Goal: Information Seeking & Learning: Understand process/instructions

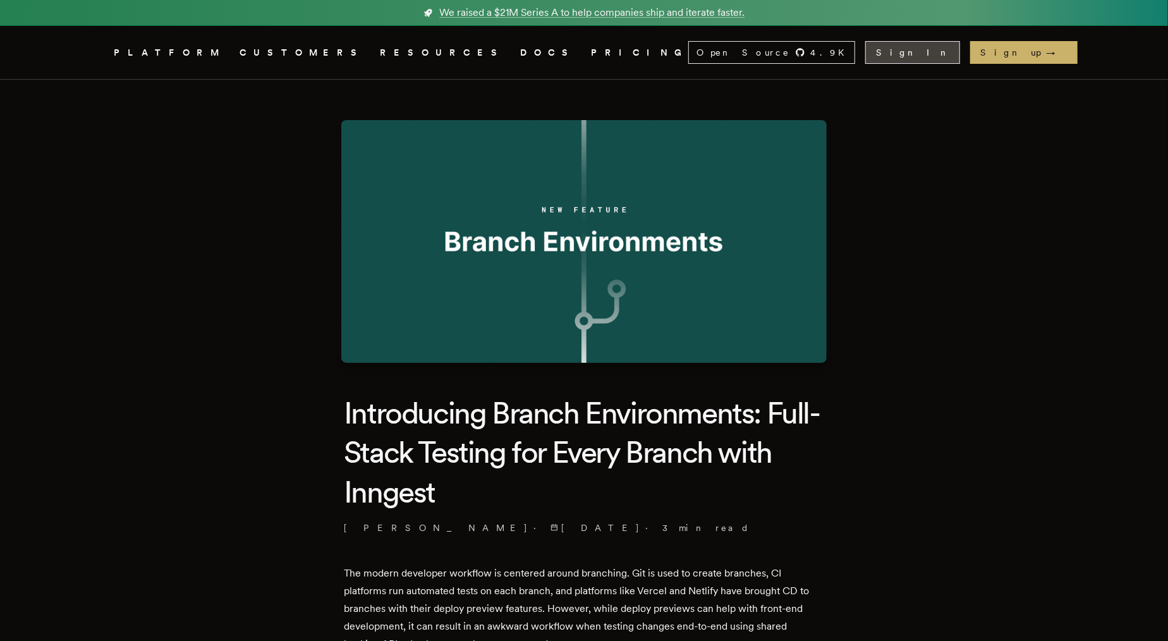
click at [960, 55] on link "Sign In" at bounding box center [912, 52] width 95 height 23
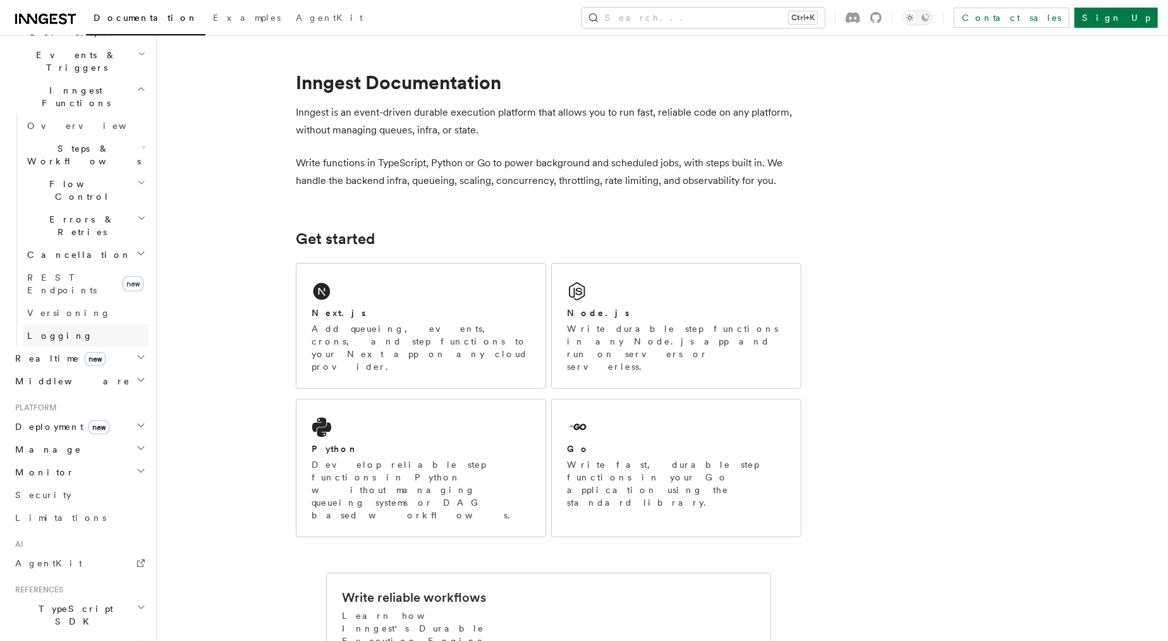
scroll to position [319, 0]
click at [108, 422] on h2 "Deployment new" at bounding box center [79, 433] width 138 height 23
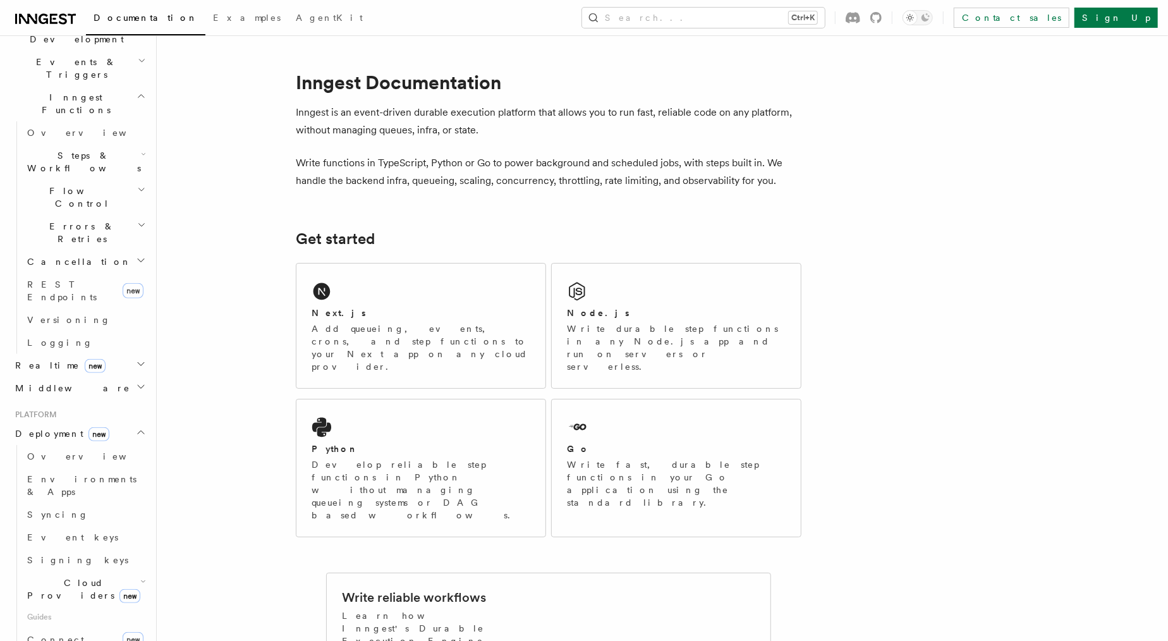
click at [140, 576] on icon "button" at bounding box center [143, 581] width 6 height 10
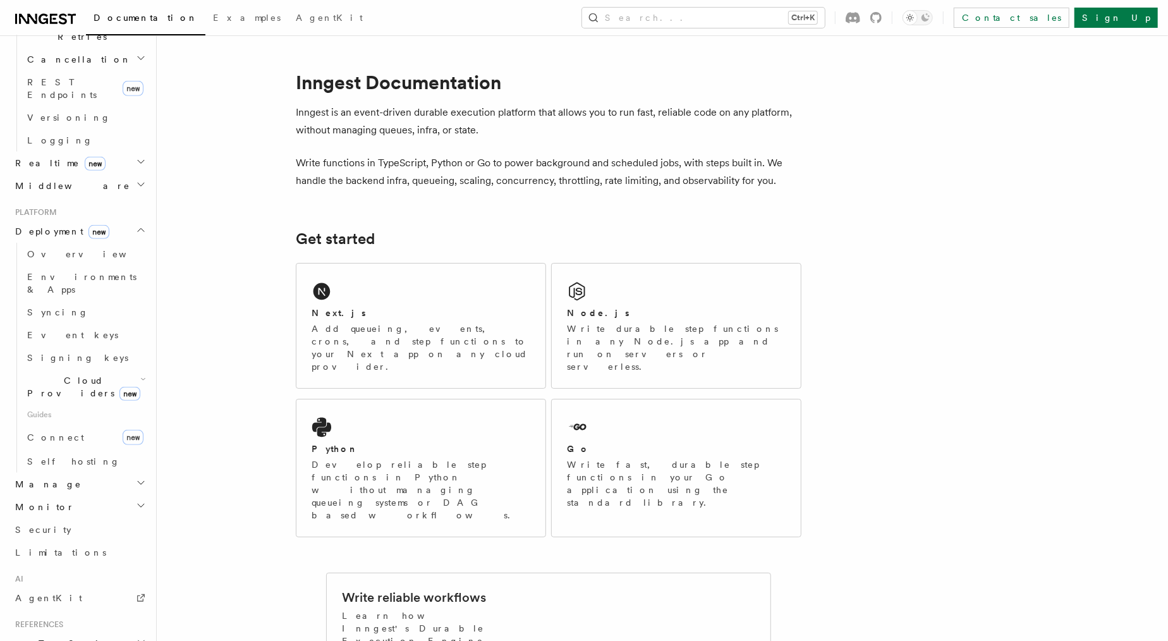
scroll to position [521, 0]
click at [89, 425] on link "Connect new" at bounding box center [85, 437] width 126 height 25
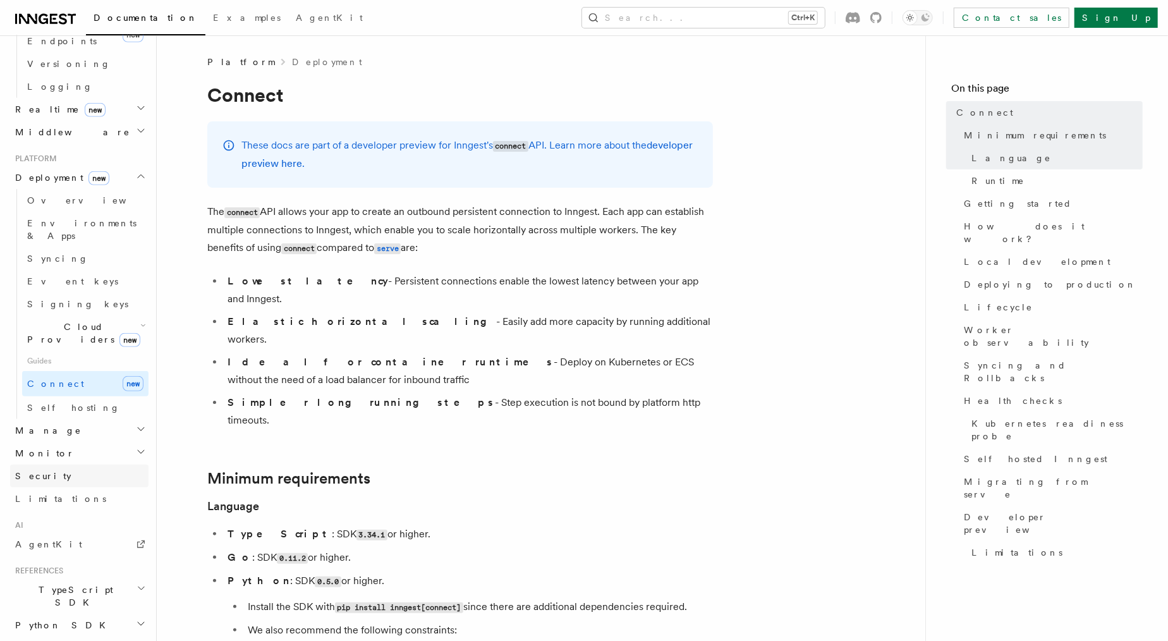
scroll to position [600, 0]
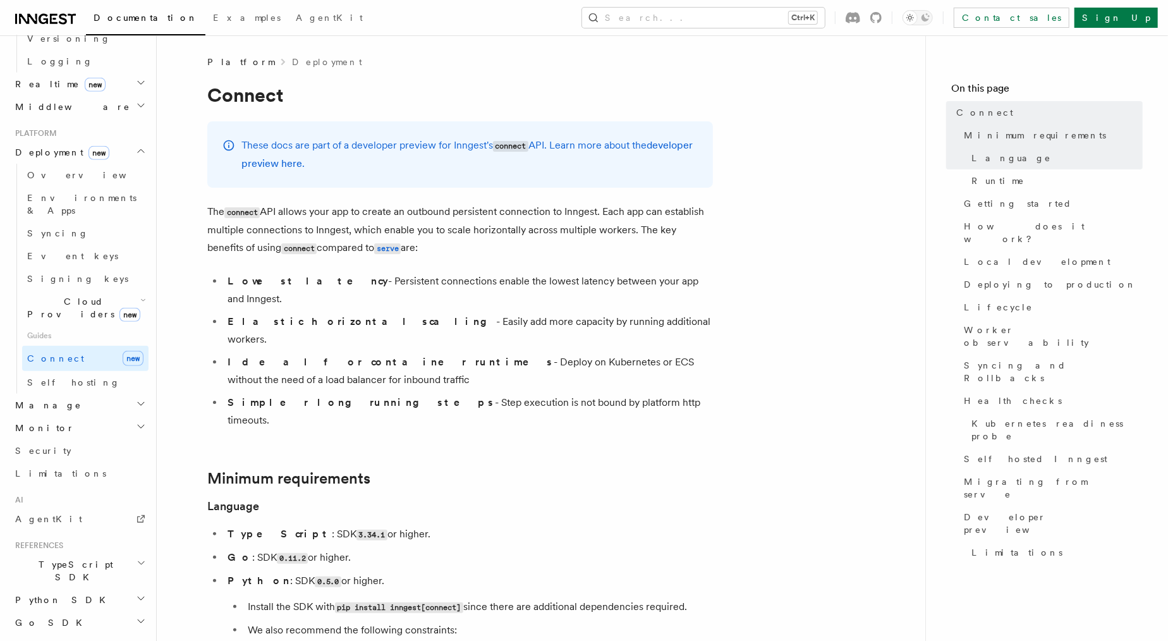
click at [117, 394] on h2 "Manage" at bounding box center [79, 405] width 138 height 23
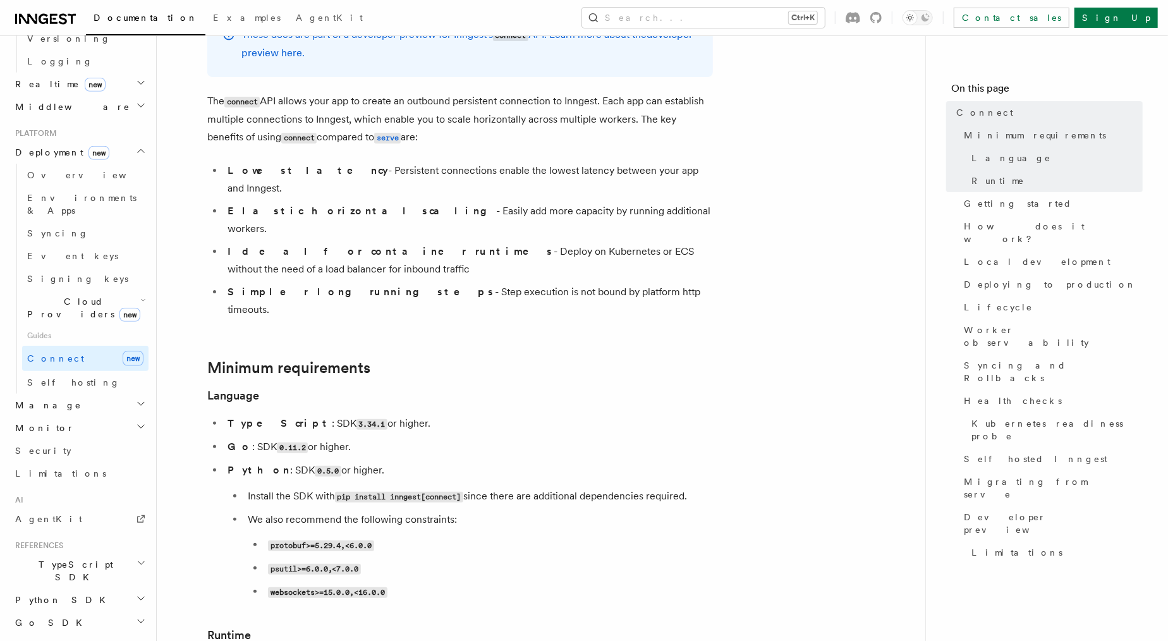
click at [118, 553] on h2 "TypeScript SDK" at bounding box center [79, 570] width 138 height 35
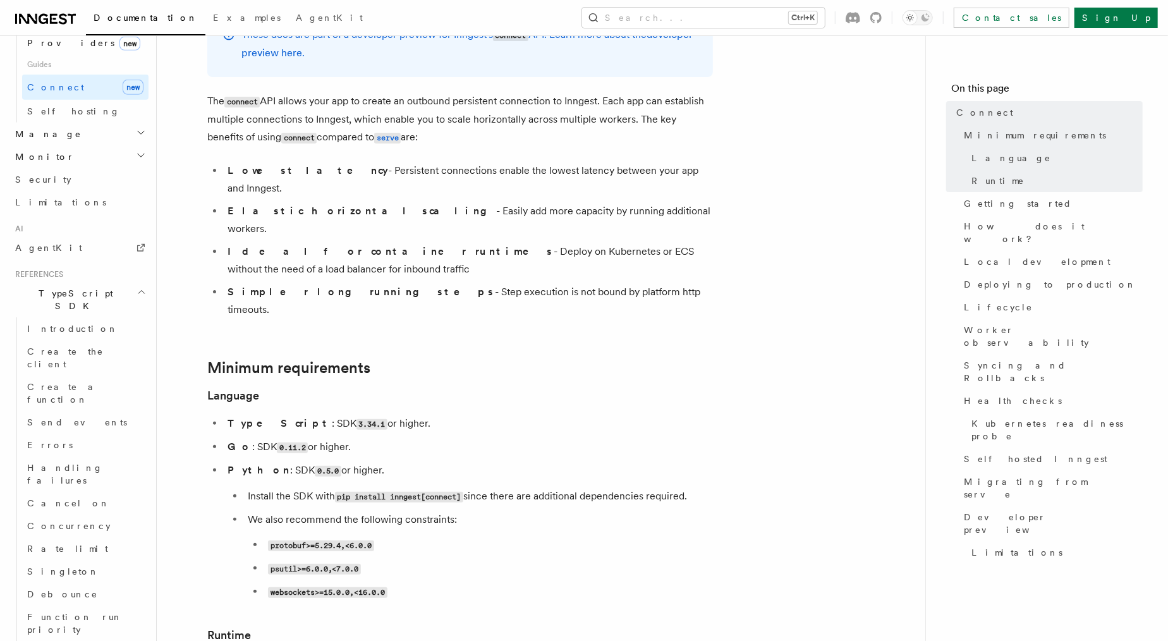
scroll to position [872, 0]
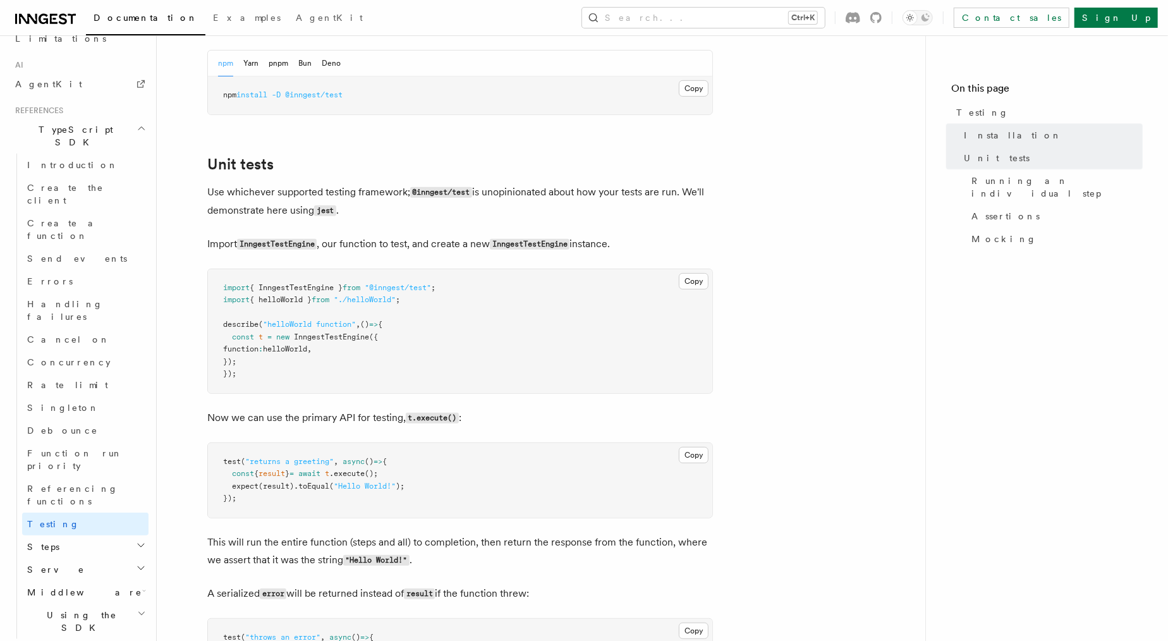
scroll to position [363, 0]
click at [294, 293] on span "{ InngestTestEngine }" at bounding box center [296, 288] width 93 height 9
drag, startPoint x: 260, startPoint y: 328, endPoint x: 378, endPoint y: 329, distance: 117.6
click at [378, 329] on span "describe ( "helloWorld function" , () => {" at bounding box center [302, 324] width 159 height 9
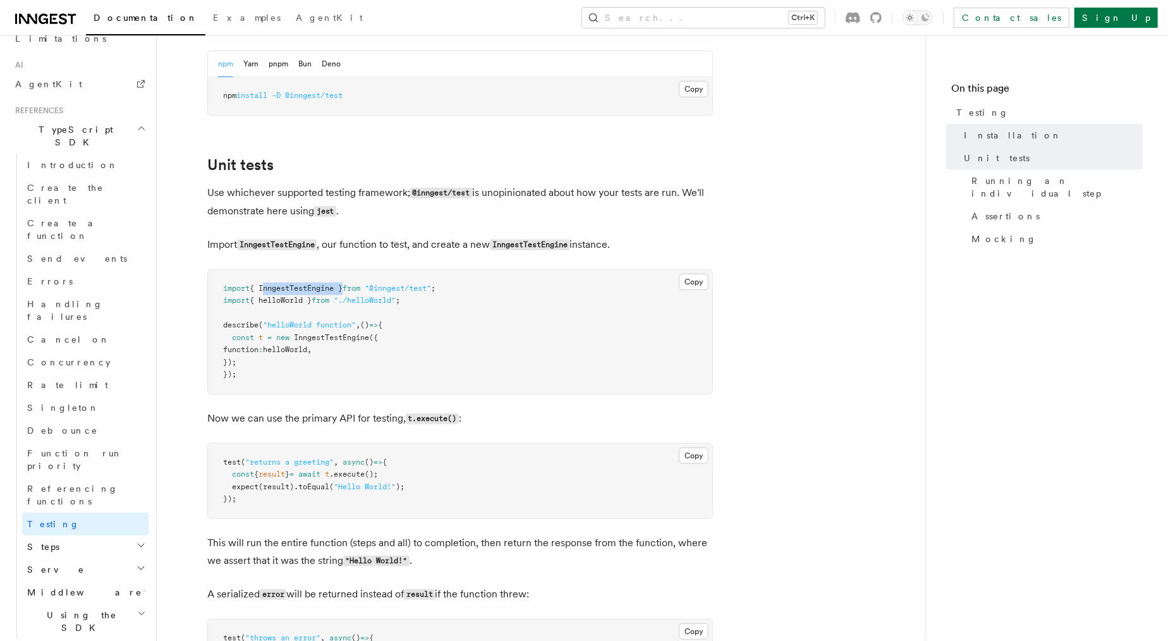
drag, startPoint x: 278, startPoint y: 339, endPoint x: 389, endPoint y: 362, distance: 112.8
click at [389, 362] on pre "import { InngestTestEngine } from "@inngest/test" ; import { helloWorld } from …" at bounding box center [460, 332] width 504 height 124
drag, startPoint x: 356, startPoint y: 367, endPoint x: 300, endPoint y: 336, distance: 64.5
click at [300, 336] on pre "import { InngestTestEngine } from "@inngest/test" ; import { helloWorld } from …" at bounding box center [460, 332] width 504 height 124
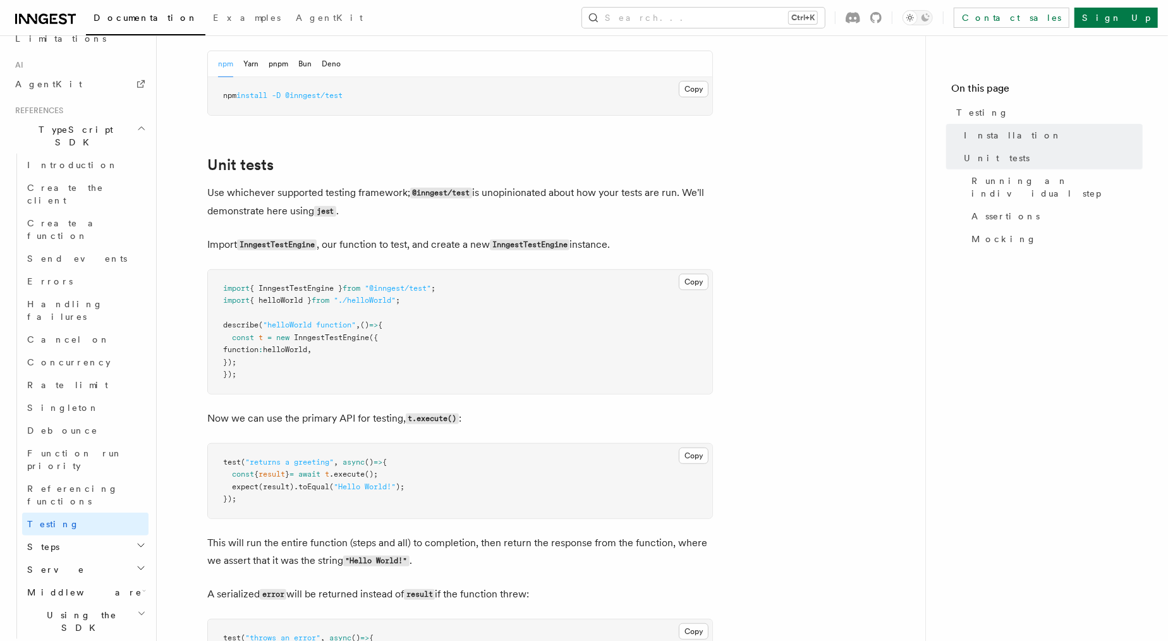
click at [300, 336] on span "InngestTestEngine" at bounding box center [331, 337] width 75 height 9
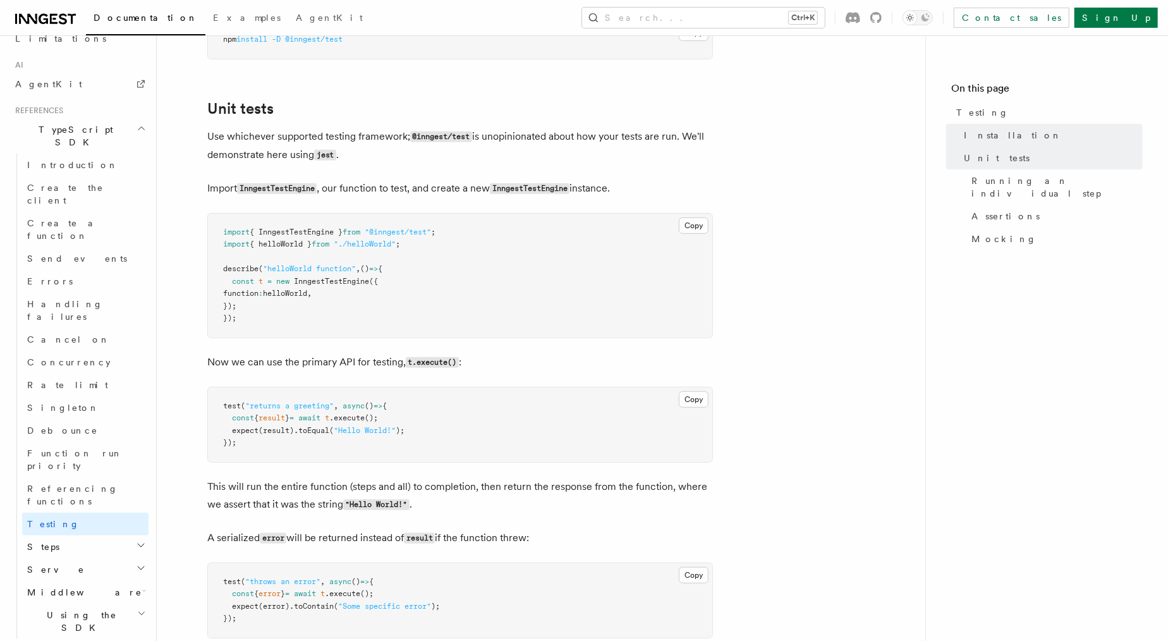
click at [362, 422] on span ".execute" at bounding box center [346, 417] width 35 height 9
click at [302, 435] on span ".toEqual" at bounding box center [311, 430] width 35 height 9
click at [313, 435] on span ".toEqual" at bounding box center [311, 430] width 35 height 9
